Goal: Task Accomplishment & Management: Manage account settings

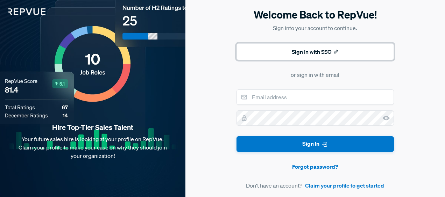
click at [304, 57] on button "Sign In with SSO" at bounding box center [315, 51] width 157 height 17
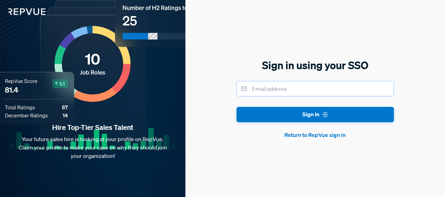
click at [311, 94] on input "email" at bounding box center [315, 88] width 157 height 15
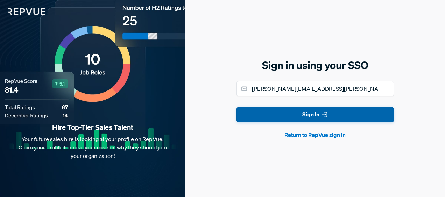
click at [300, 118] on button "Sign In" at bounding box center [315, 115] width 157 height 16
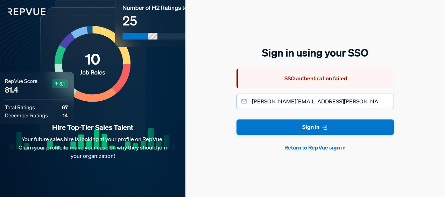
click at [320, 99] on input "[PERSON_NAME][EMAIL_ADDRESS][PERSON_NAME][DOMAIN_NAME]" at bounding box center [315, 101] width 157 height 15
drag, startPoint x: 314, startPoint y: 99, endPoint x: 324, endPoint y: 104, distance: 10.5
click at [314, 100] on input "[PERSON_NAME][EMAIL_ADDRESS][PERSON_NAME][DOMAIN_NAME]" at bounding box center [315, 101] width 157 height 15
click at [237, 120] on button "Sign In" at bounding box center [315, 128] width 157 height 16
click at [310, 146] on button "Return to RepVue sign in" at bounding box center [315, 147] width 157 height 8
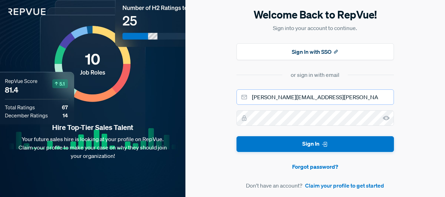
drag, startPoint x: 317, startPoint y: 98, endPoint x: 321, endPoint y: 98, distance: 3.5
click at [317, 98] on input "[PERSON_NAME][EMAIL_ADDRESS][PERSON_NAME][DOMAIN_NAME]" at bounding box center [315, 97] width 157 height 15
click at [322, 98] on input "[PERSON_NAME][EMAIL_ADDRESS][PERSON_NAME][DOMAIN_NAME]" at bounding box center [315, 97] width 157 height 15
drag, startPoint x: 321, startPoint y: 98, endPoint x: 337, endPoint y: 99, distance: 16.2
click at [321, 98] on input "[PERSON_NAME][EMAIL_ADDRESS][PERSON_NAME][DOMAIN_NAME]" at bounding box center [315, 97] width 157 height 15
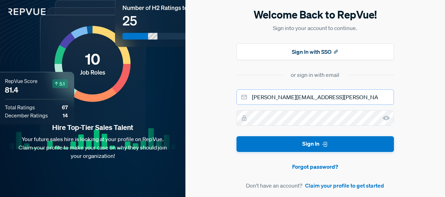
drag, startPoint x: 314, startPoint y: 98, endPoint x: 318, endPoint y: 101, distance: 5.2
click at [314, 98] on input "[PERSON_NAME][EMAIL_ADDRESS][PERSON_NAME][DOMAIN_NAME]" at bounding box center [315, 97] width 157 height 15
type input "[PERSON_NAME][EMAIL_ADDRESS][PERSON_NAME][DOMAIN_NAME]"
click at [237, 136] on button "Sign In" at bounding box center [315, 144] width 157 height 16
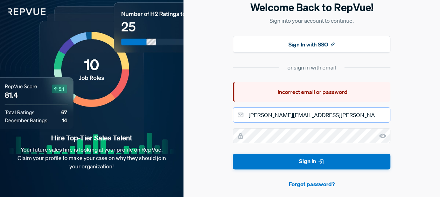
click at [314, 117] on input "[PERSON_NAME][EMAIL_ADDRESS][PERSON_NAME][DOMAIN_NAME]" at bounding box center [311, 114] width 157 height 15
click at [382, 139] on icon at bounding box center [382, 136] width 7 height 7
click at [233, 154] on button "Sign In" at bounding box center [311, 162] width 157 height 16
